Goal: Obtain resource: Download file/media

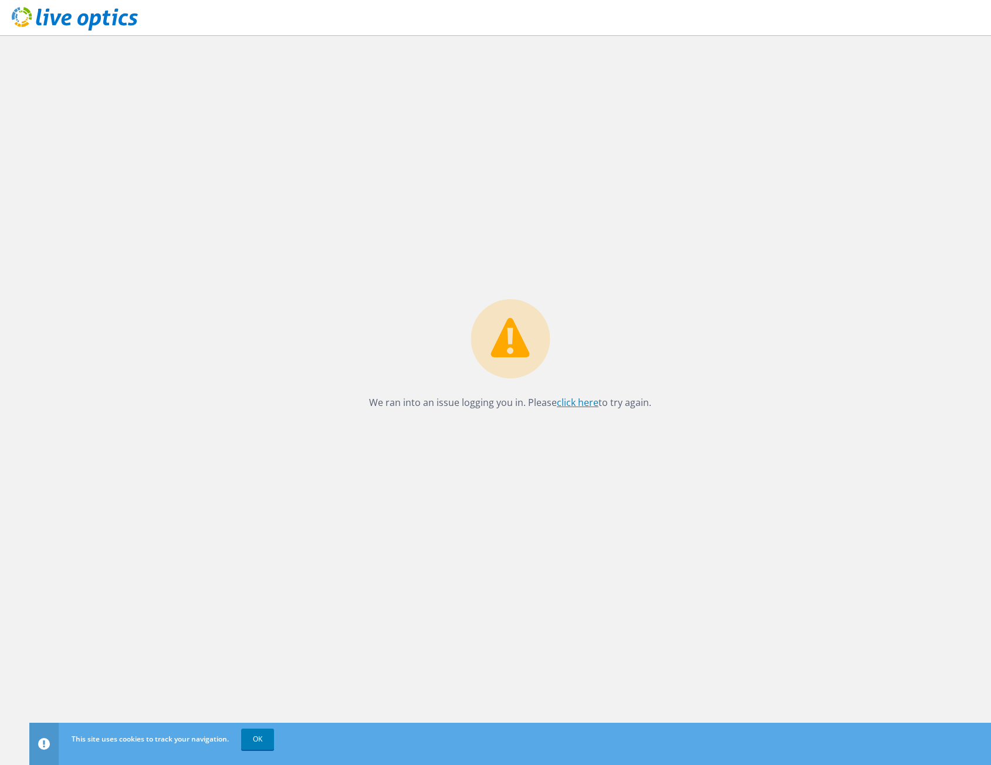
click at [575, 404] on link "click here" at bounding box center [578, 402] width 42 height 13
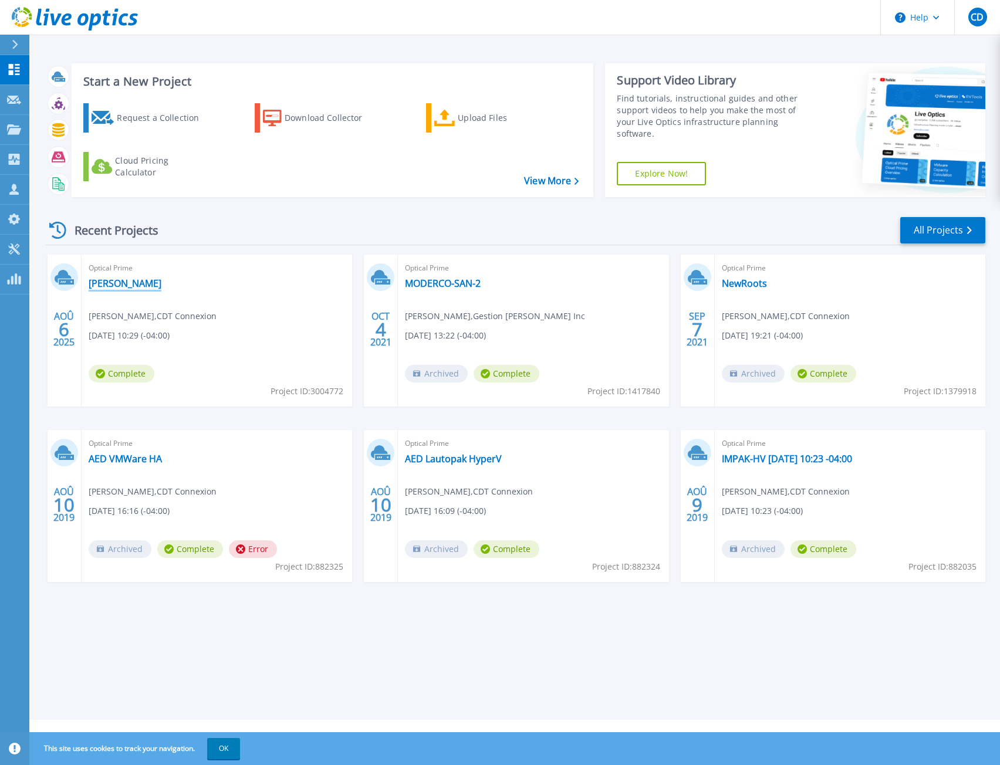
click at [98, 287] on link "[PERSON_NAME]" at bounding box center [125, 284] width 73 height 12
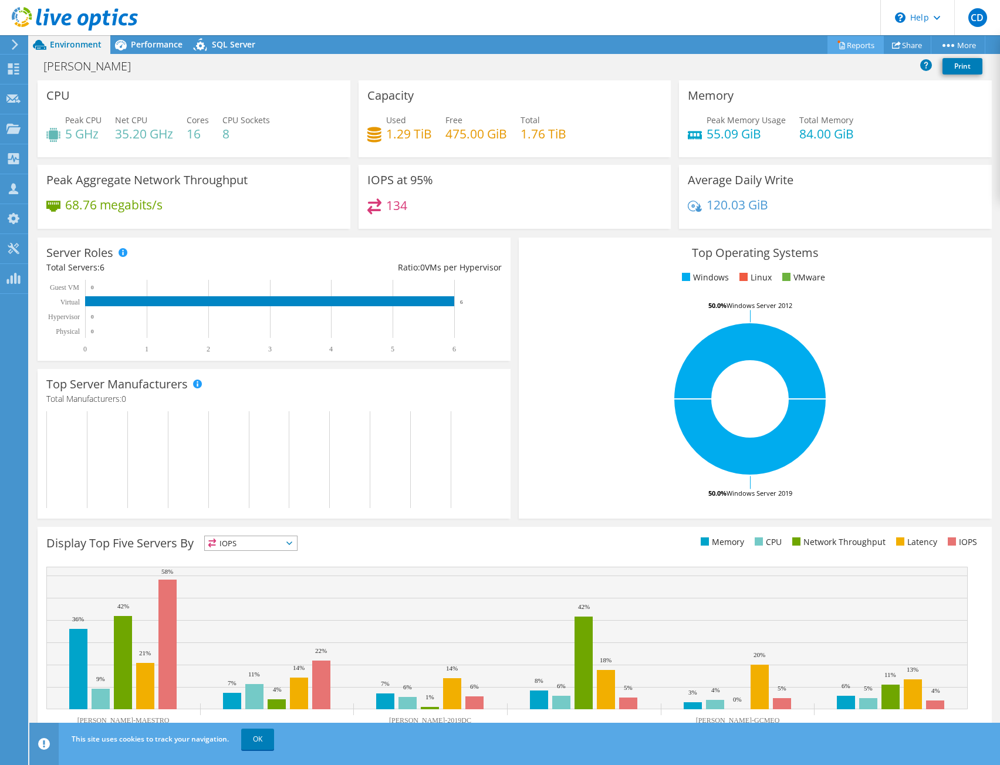
click at [851, 46] on link "Reports" at bounding box center [855, 45] width 56 height 18
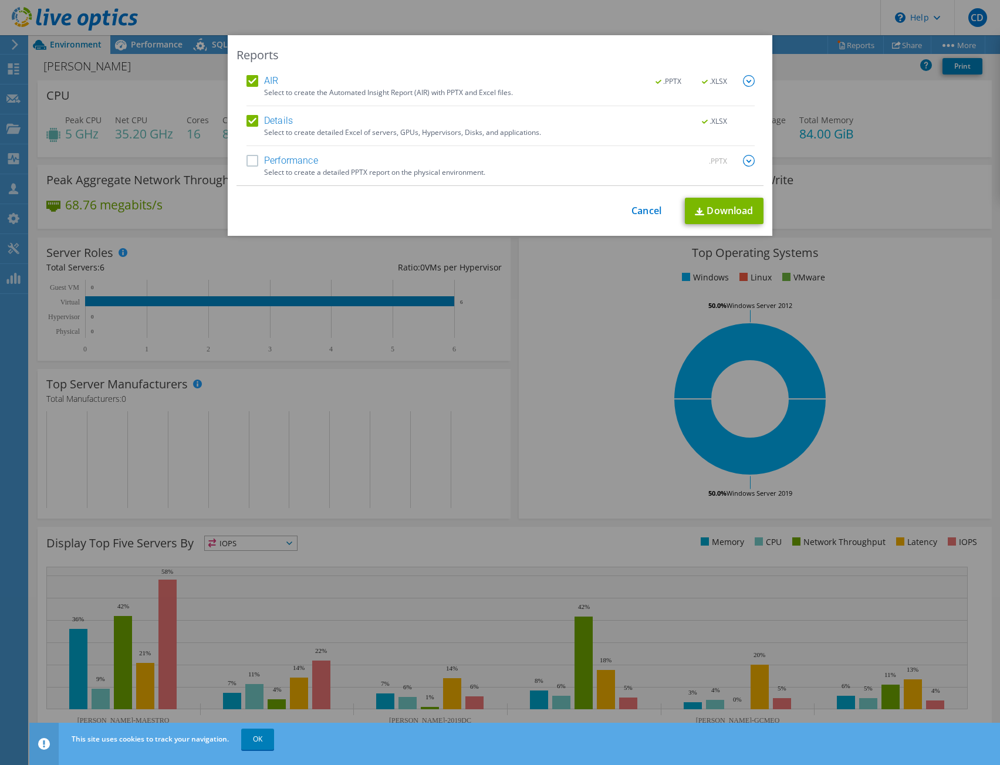
click at [745, 160] on img at bounding box center [749, 161] width 12 height 12
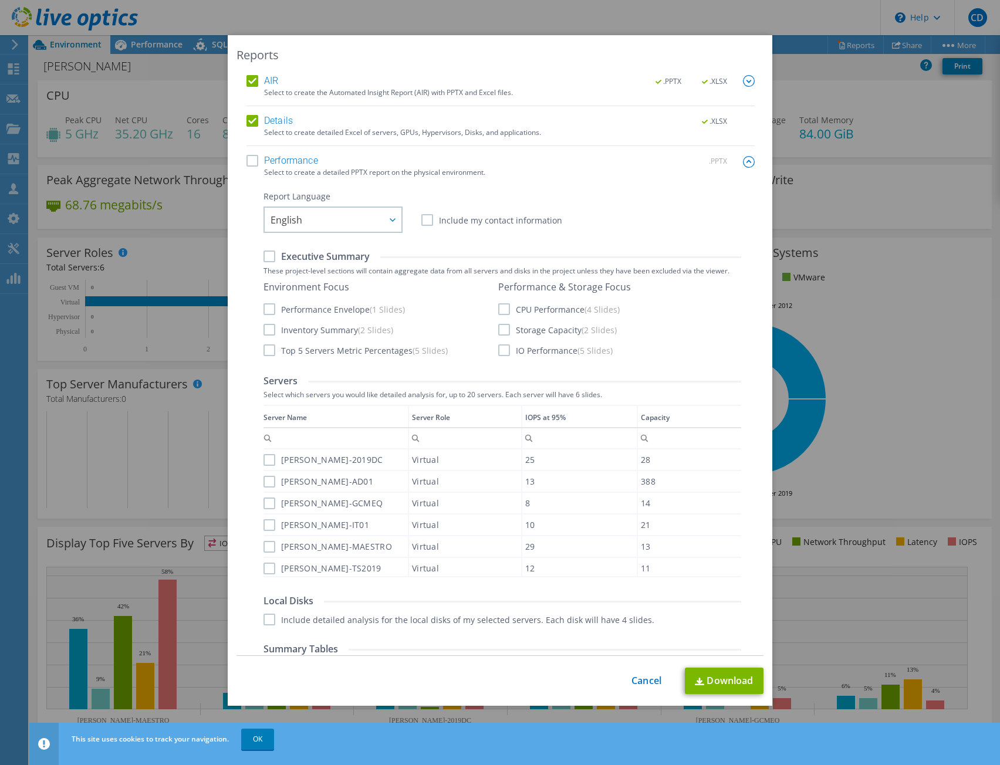
click at [251, 79] on label "AIR" at bounding box center [262, 81] width 32 height 12
click at [0, 0] on input "AIR" at bounding box center [0, 0] width 0 height 0
click at [250, 118] on label "Details" at bounding box center [269, 121] width 46 height 12
click at [0, 0] on input "Details" at bounding box center [0, 0] width 0 height 0
click at [249, 165] on label "Performance" at bounding box center [282, 161] width 72 height 12
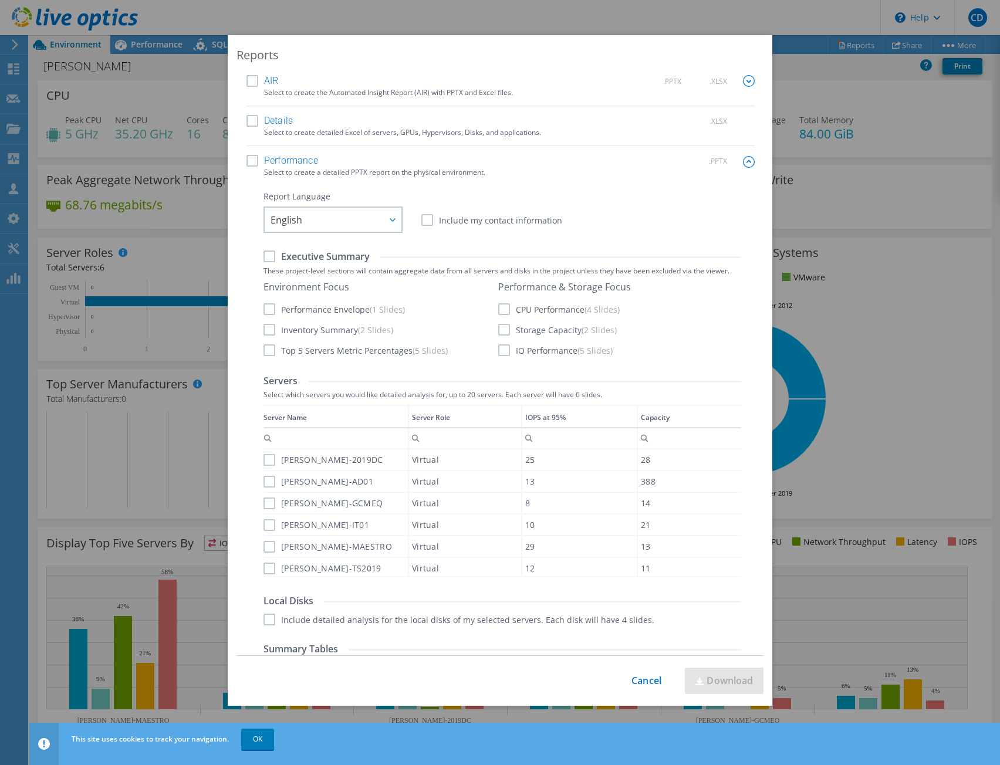
click at [0, 0] on input "Performance" at bounding box center [0, 0] width 0 height 0
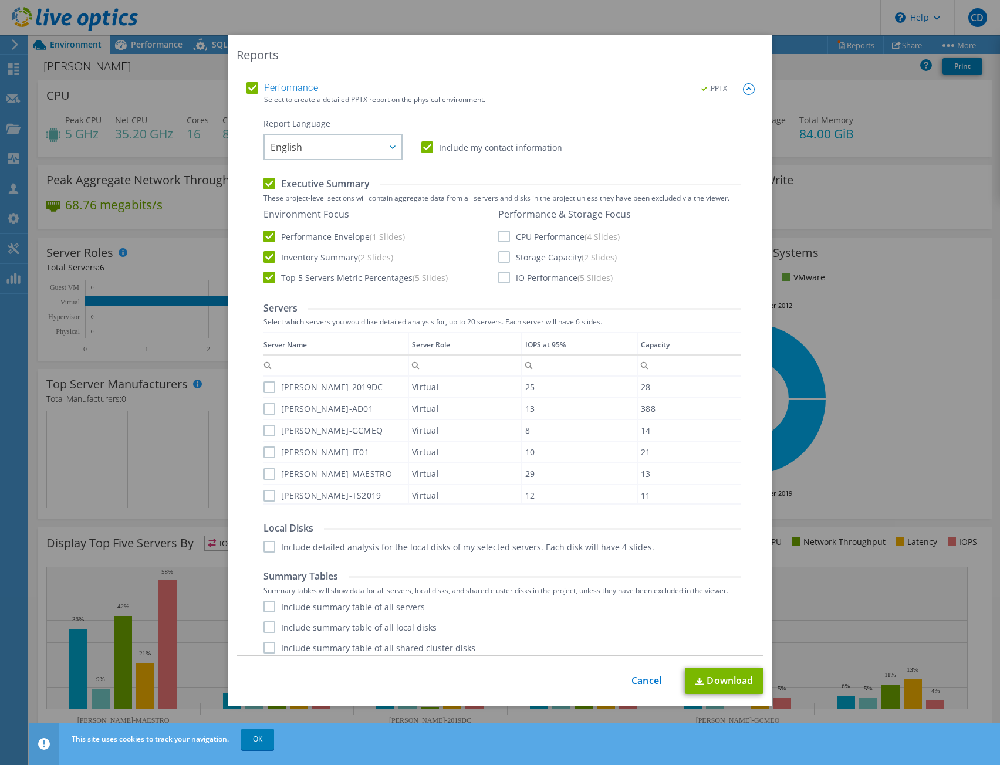
scroll to position [80, 0]
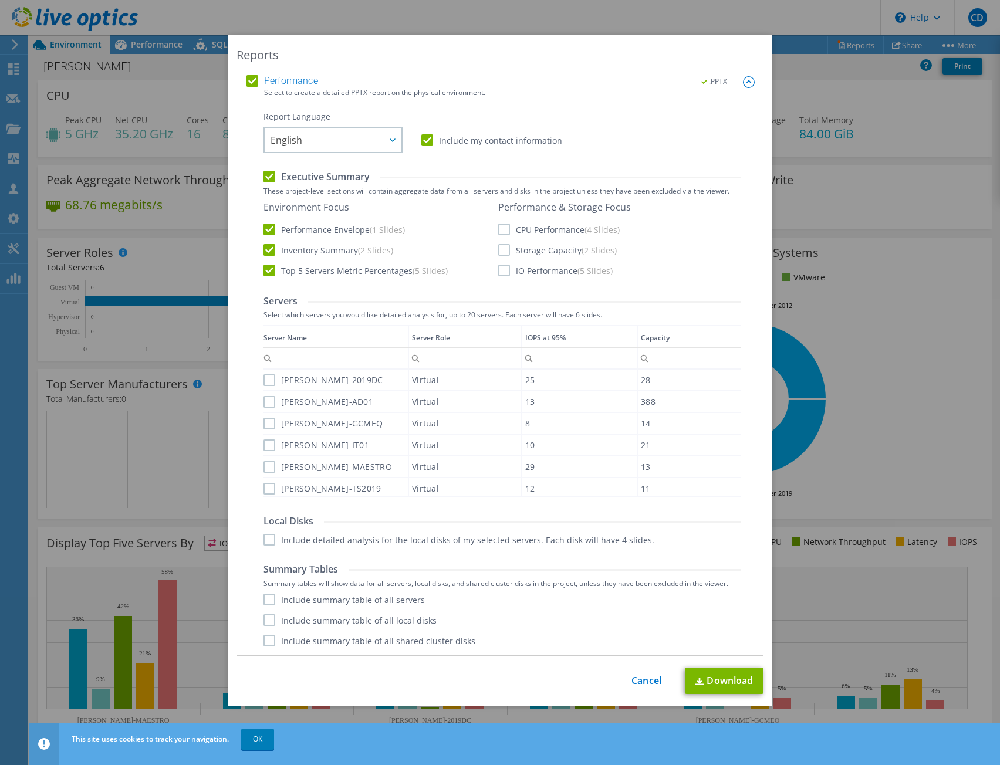
click at [265, 380] on label "[PERSON_NAME]-2019DC" at bounding box center [323, 380] width 120 height 12
click at [0, 0] on input "[PERSON_NAME]-2019DC" at bounding box center [0, 0] width 0 height 0
click at [268, 409] on div "[PERSON_NAME]-AD01" at bounding box center [335, 401] width 144 height 21
click at [265, 404] on label "[PERSON_NAME]-AD01" at bounding box center [318, 402] width 110 height 12
click at [0, 0] on input "[PERSON_NAME]-AD01" at bounding box center [0, 0] width 0 height 0
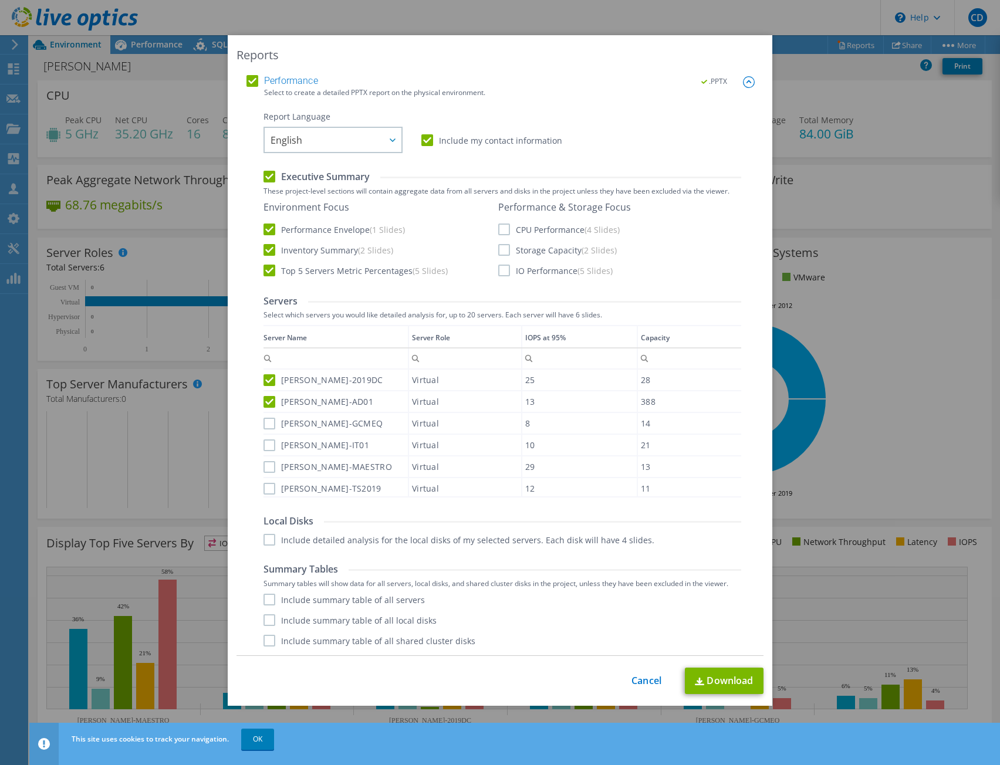
click at [266, 420] on label "[PERSON_NAME]-GCMEQ" at bounding box center [322, 424] width 119 height 12
click at [0, 0] on input "[PERSON_NAME]-GCMEQ" at bounding box center [0, 0] width 0 height 0
click at [266, 445] on label "[PERSON_NAME]-IT01" at bounding box center [316, 445] width 106 height 12
click at [0, 0] on input "[PERSON_NAME]-IT01" at bounding box center [0, 0] width 0 height 0
click at [265, 468] on label "[PERSON_NAME]-MAESTRO" at bounding box center [327, 467] width 128 height 12
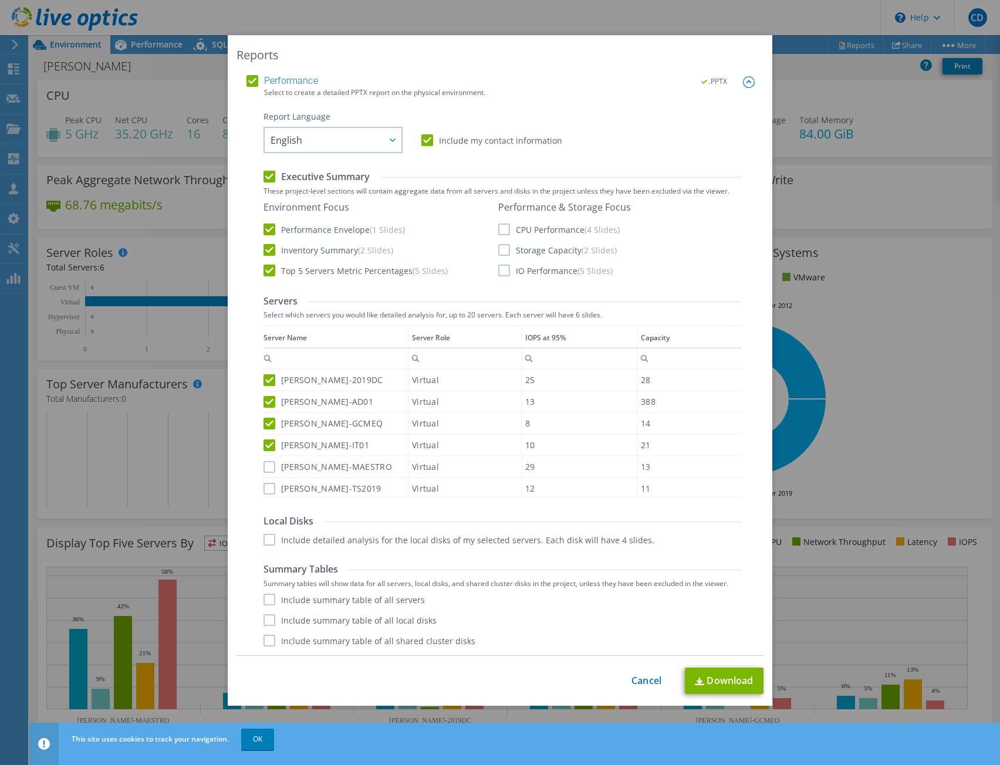
click at [0, 0] on input "[PERSON_NAME]-MAESTRO" at bounding box center [0, 0] width 0 height 0
click at [266, 488] on label "[PERSON_NAME]-TS2019" at bounding box center [322, 489] width 118 height 12
click at [0, 0] on input "[PERSON_NAME]-TS2019" at bounding box center [0, 0] width 0 height 0
click at [266, 534] on label "Include detailed analysis for the local disks of my selected servers. Each disk…" at bounding box center [458, 540] width 391 height 12
click at [0, 0] on input "Include detailed analysis for the local disks of my selected servers. Each disk…" at bounding box center [0, 0] width 0 height 0
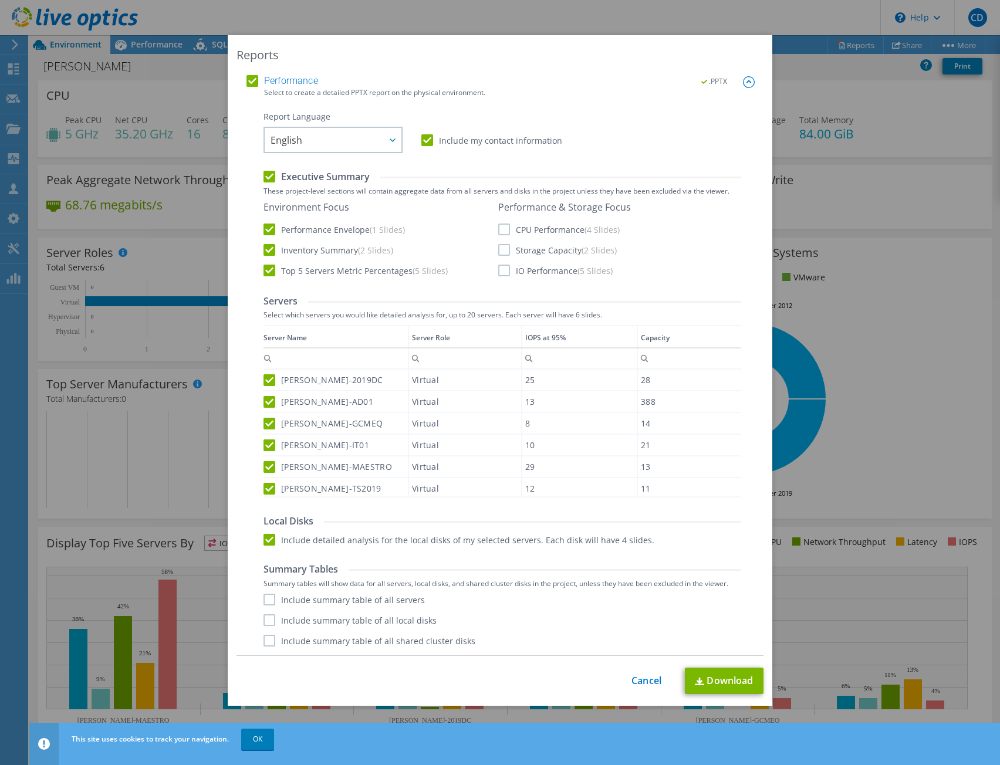
click at [263, 600] on label "Include summary table of all servers" at bounding box center [343, 600] width 161 height 12
click at [0, 0] on input "Include summary table of all servers" at bounding box center [0, 0] width 0 height 0
click at [266, 620] on label "Include summary table of all local disks" at bounding box center [349, 620] width 173 height 12
click at [0, 0] on input "Include summary table of all local disks" at bounding box center [0, 0] width 0 height 0
click at [363, 138] on span "English" at bounding box center [335, 140] width 131 height 24
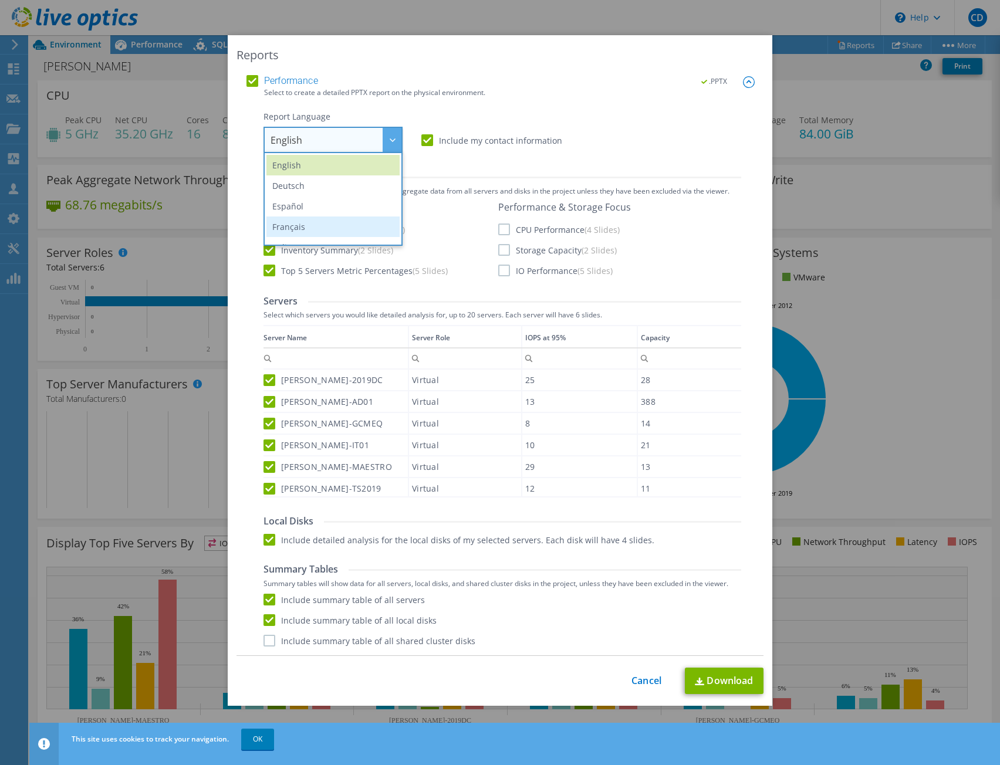
click at [302, 234] on li "Français" at bounding box center [332, 227] width 133 height 21
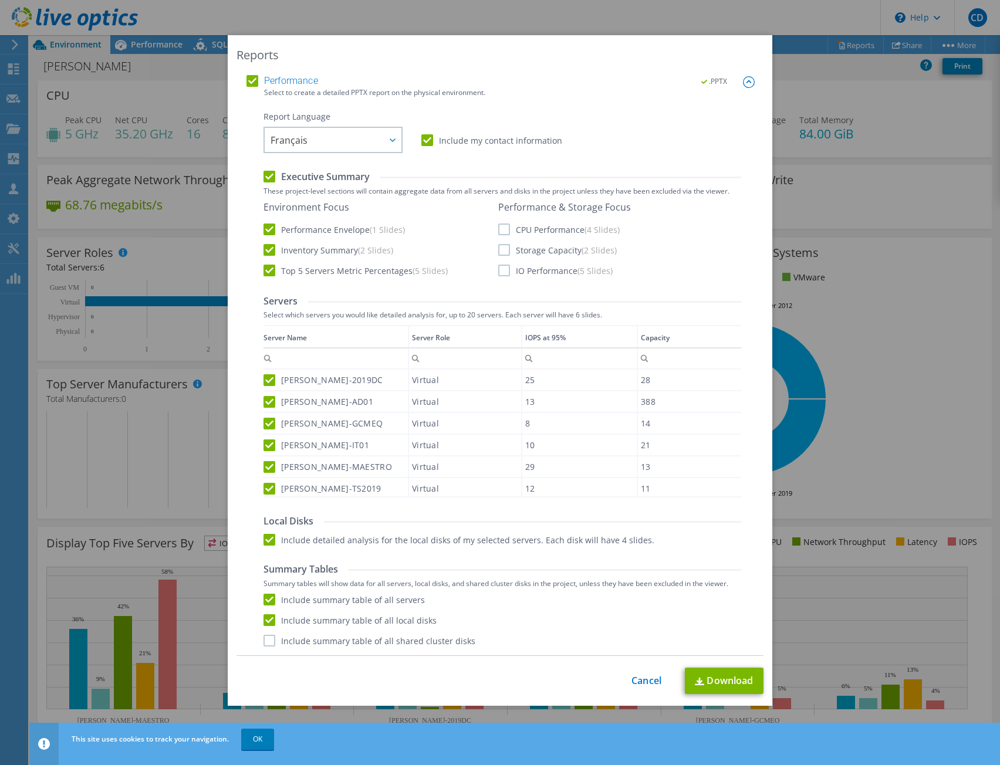
click at [421, 141] on label "Include my contact information" at bounding box center [491, 140] width 141 height 12
click at [0, 0] on input "Include my contact information" at bounding box center [0, 0] width 0 height 0
click at [725, 679] on link "Download" at bounding box center [724, 681] width 79 height 26
click at [388, 8] on div "Reports AIR .PPTX .XLSX Select to create the Automated Insight Report (AIR) wit…" at bounding box center [500, 382] width 1000 height 765
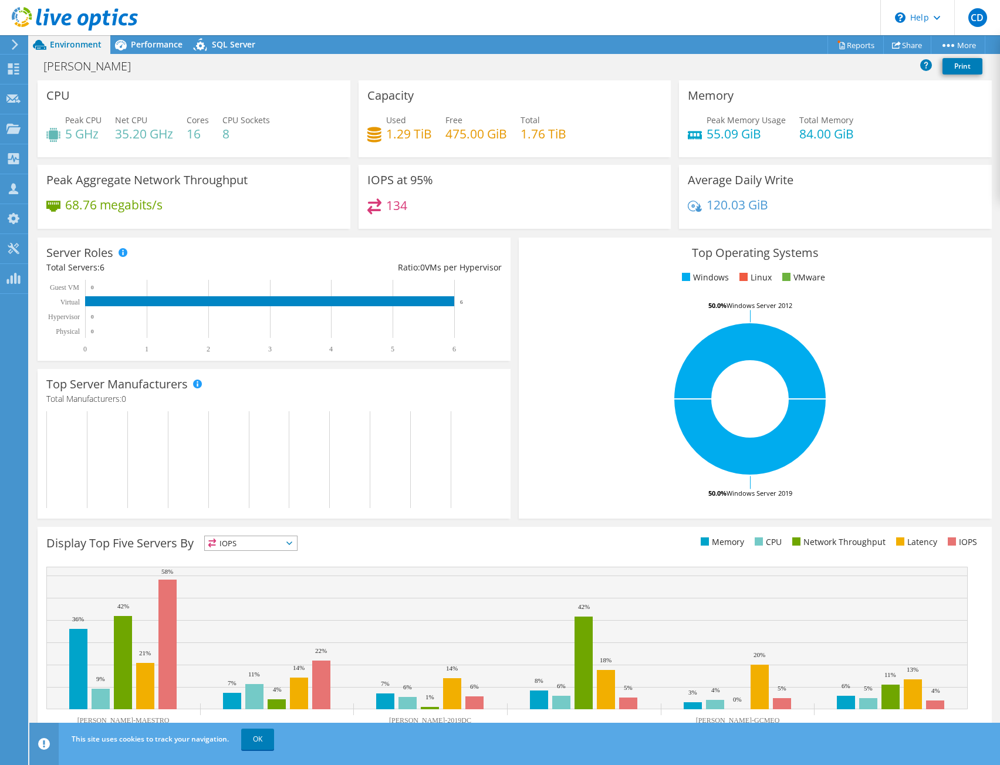
scroll to position [18, 0]
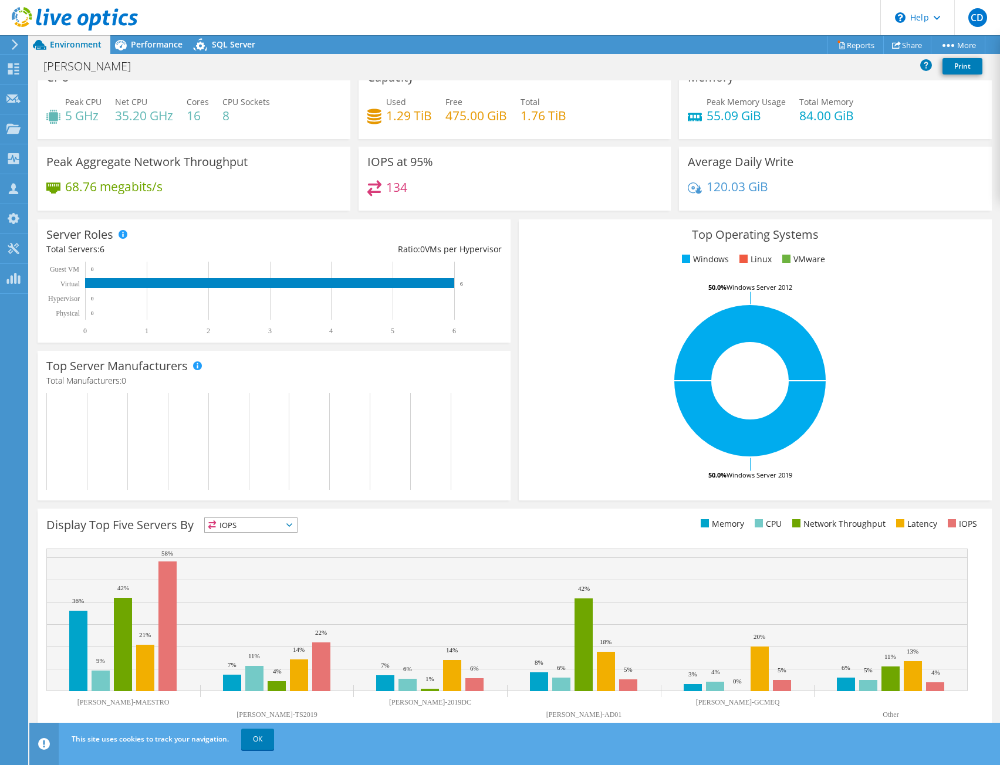
drag, startPoint x: 89, startPoint y: 703, endPoint x: 115, endPoint y: 703, distance: 26.4
click at [115, 703] on icon "[PERSON_NAME]-MAESTRO [PERSON_NAME]-TS2019 [PERSON_NAME]-2019DC [PERSON_NAME]-A…" at bounding box center [506, 637] width 921 height 176
click at [117, 703] on text "[PERSON_NAME]-MAESTRO" at bounding box center [123, 702] width 92 height 8
drag, startPoint x: 96, startPoint y: 703, endPoint x: 168, endPoint y: 756, distance: 90.2
click at [136, 705] on icon "[PERSON_NAME]-MAESTRO [PERSON_NAME]-TS2019 [PERSON_NAME]-2019DC [PERSON_NAME]-A…" at bounding box center [506, 637] width 921 height 176
